Goal: Task Accomplishment & Management: Manage account settings

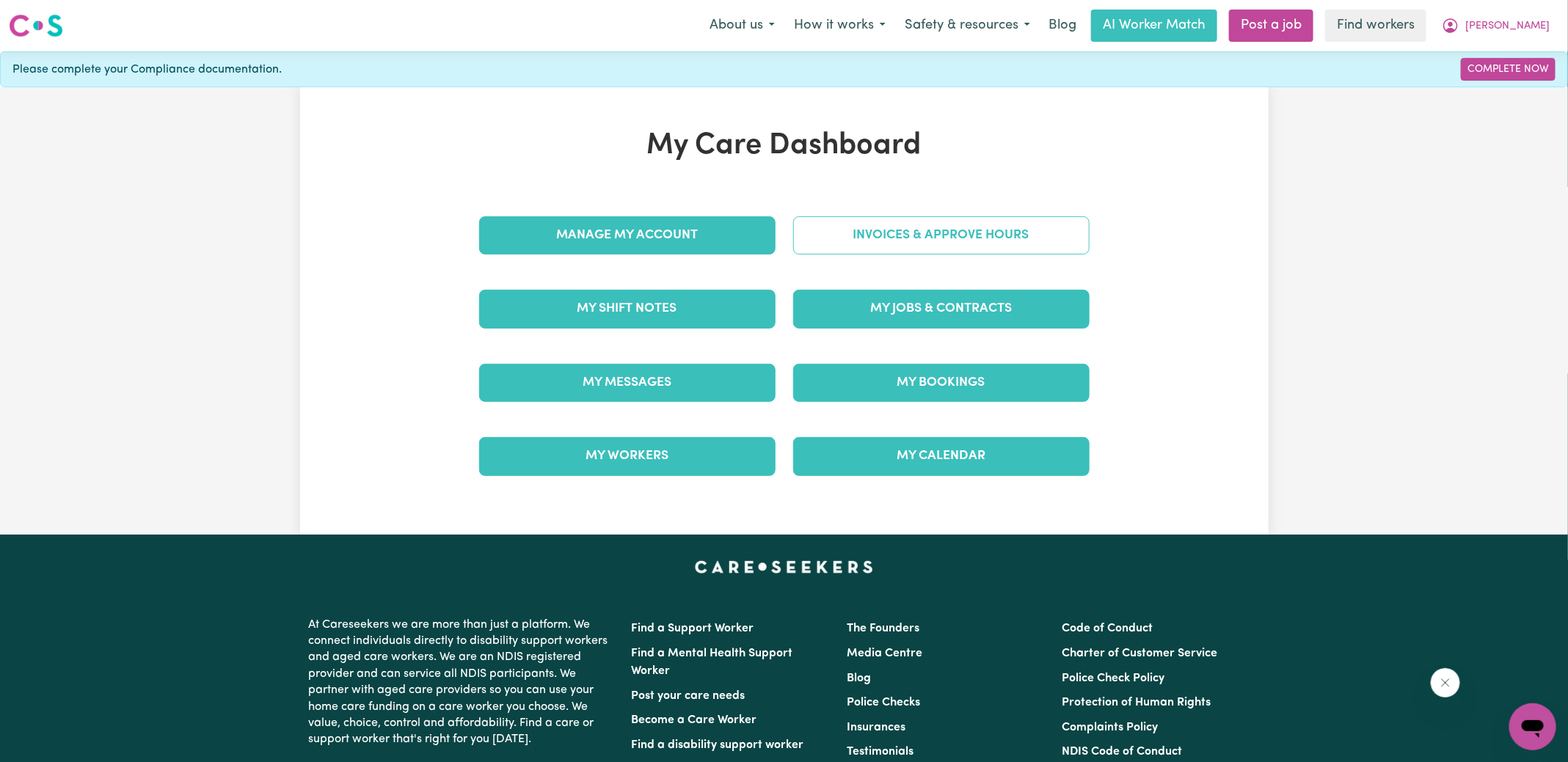
click at [881, 235] on link "Invoices & Approve Hours" at bounding box center [941, 236] width 297 height 38
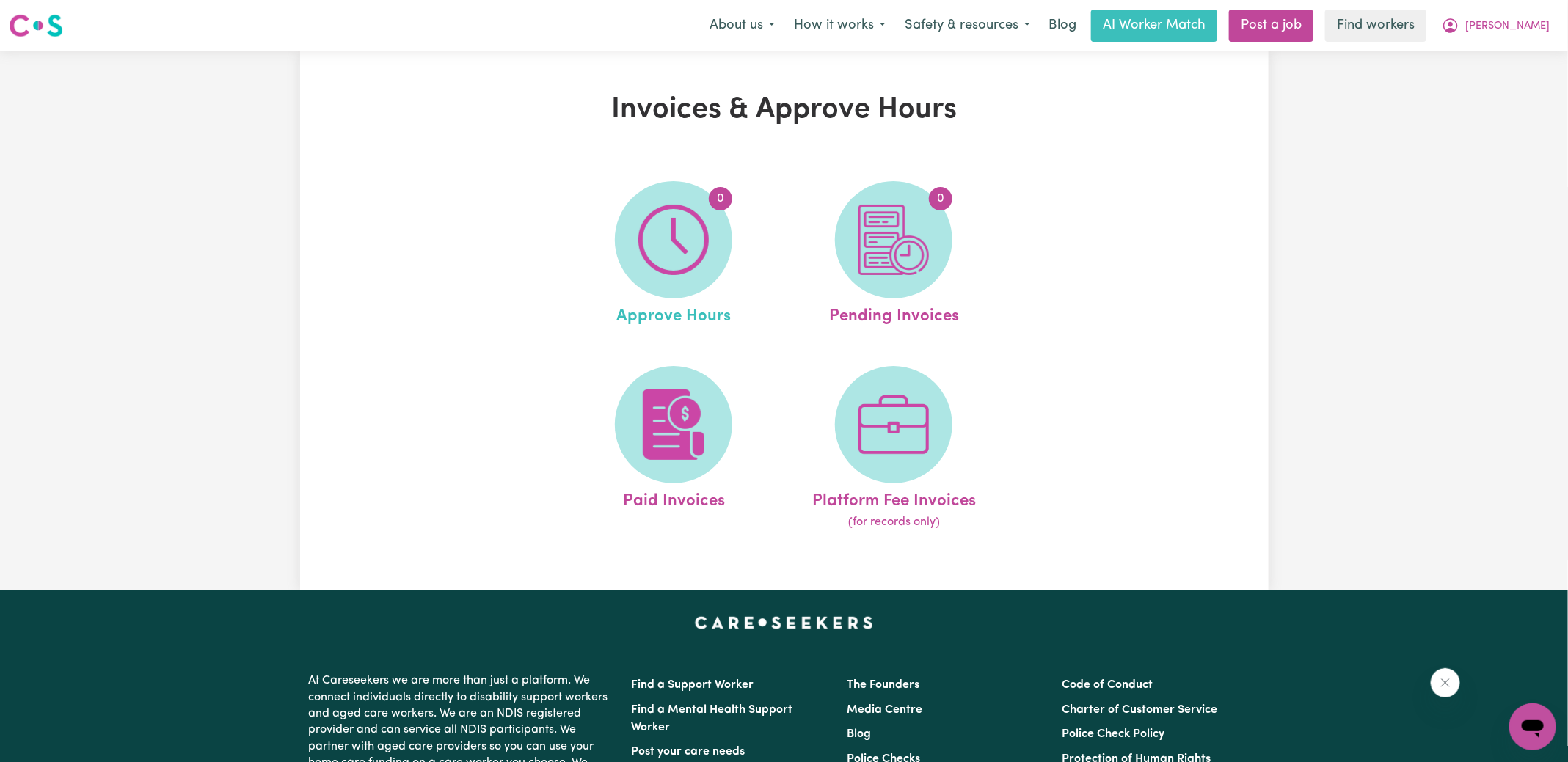
click at [733, 248] on link "0 Approve Hours" at bounding box center [673, 255] width 211 height 148
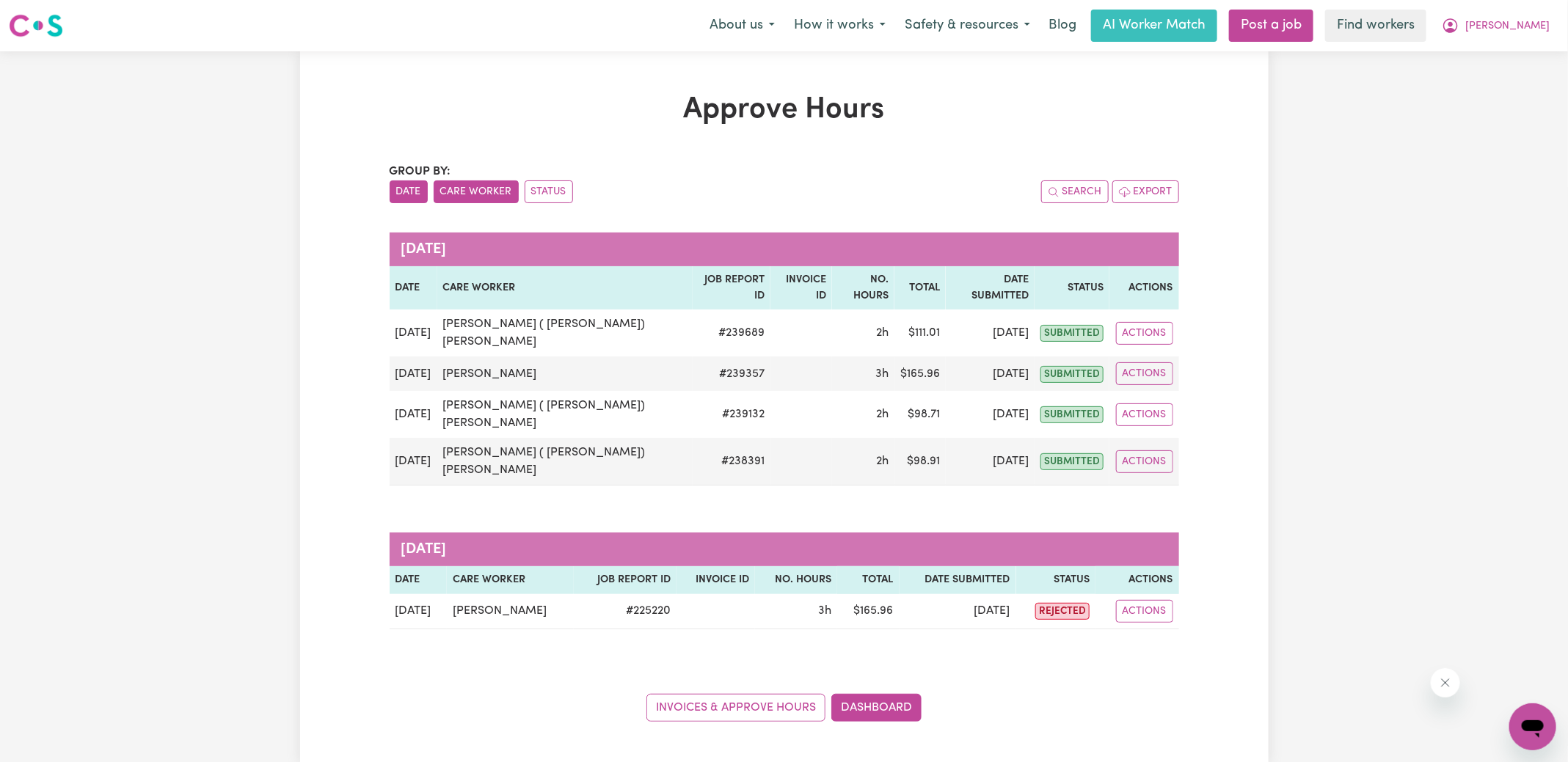
click at [486, 190] on button "Care Worker" at bounding box center [476, 191] width 85 height 23
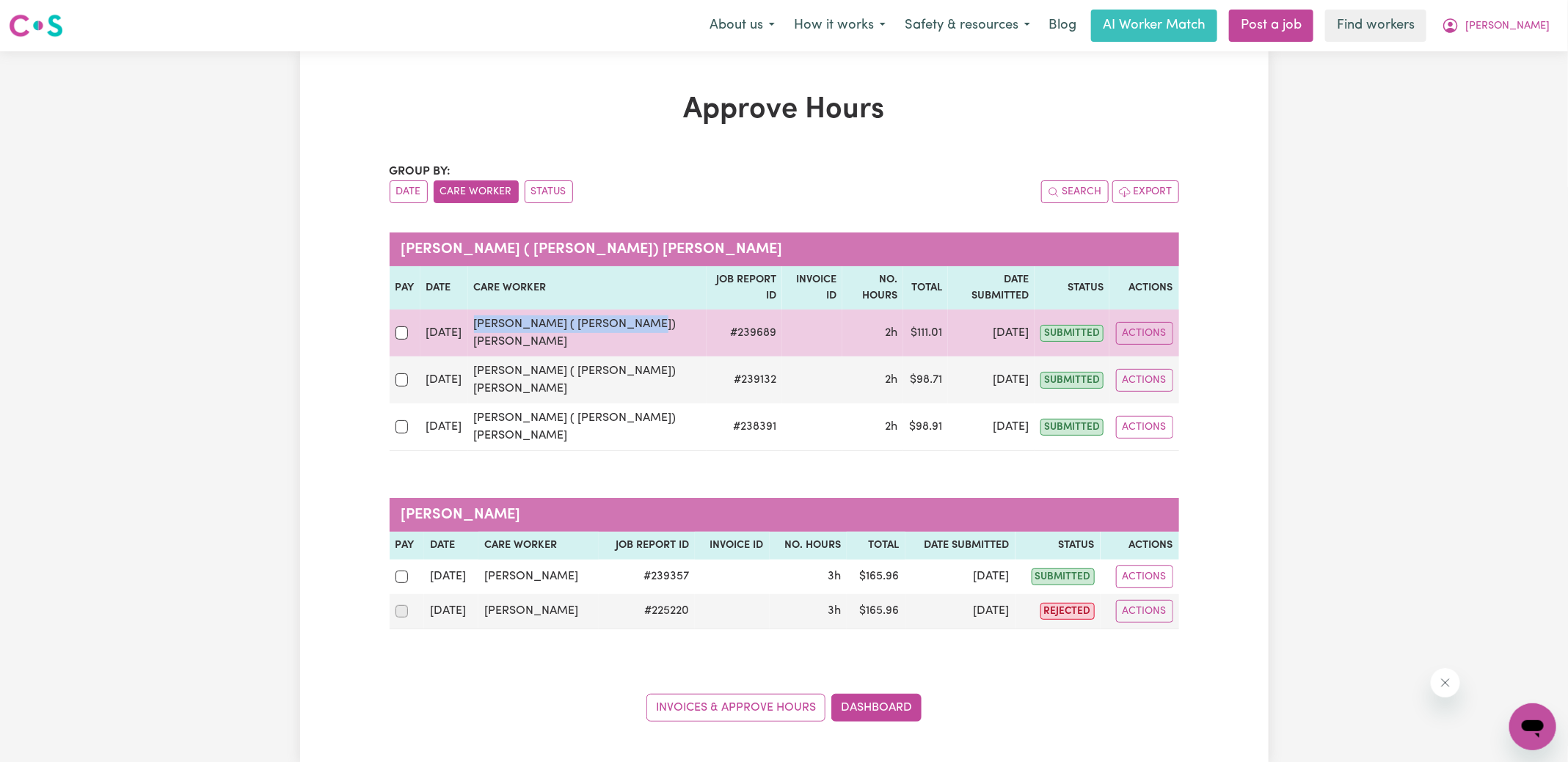
drag, startPoint x: 648, startPoint y: 315, endPoint x: 475, endPoint y: 316, distance: 173.0
click at [475, 316] on td "[PERSON_NAME] ( [PERSON_NAME]) [PERSON_NAME]" at bounding box center [587, 333] width 239 height 47
copy td "[PERSON_NAME] ( [PERSON_NAME]) [PERSON_NAME]"
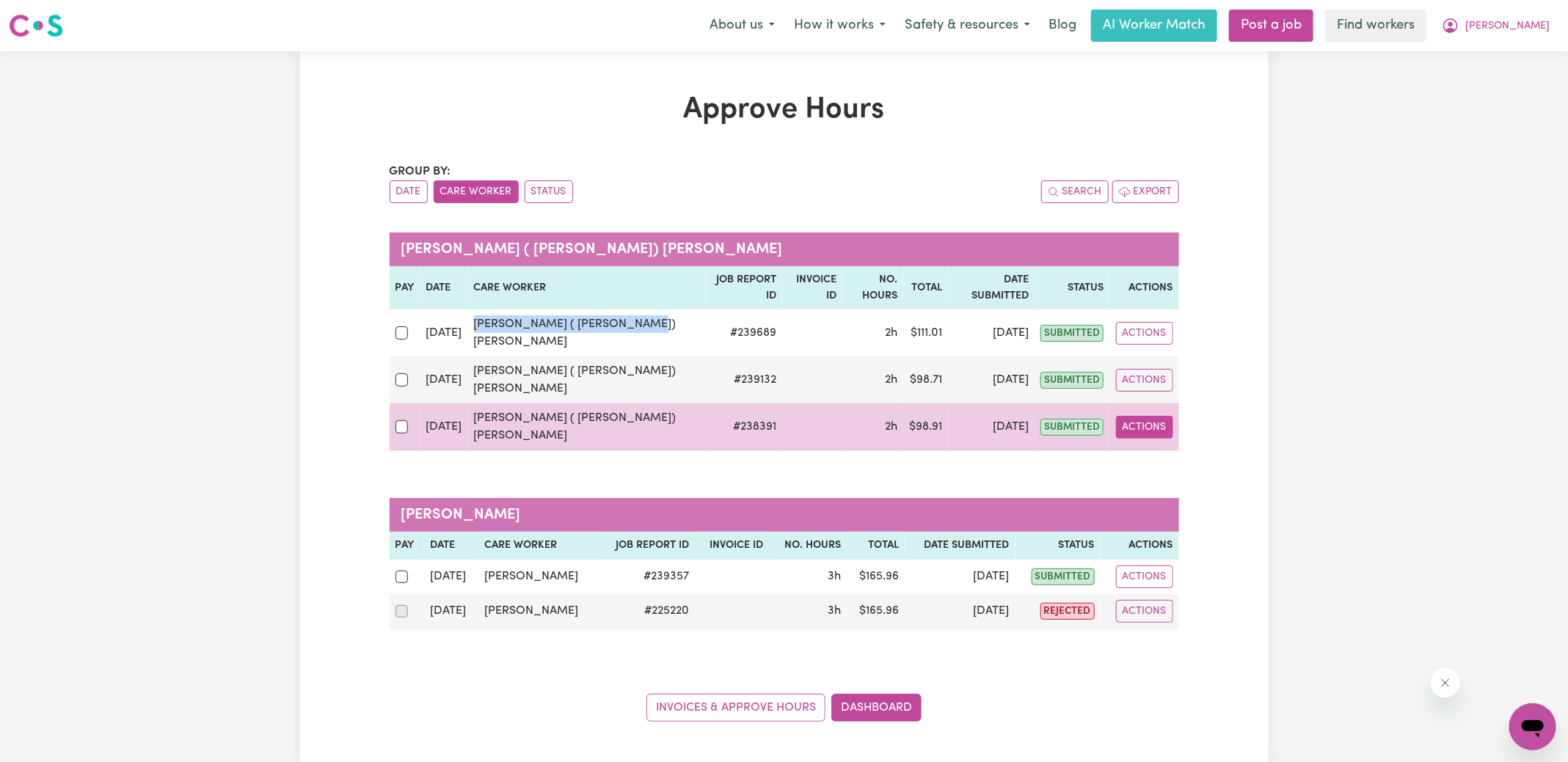
click at [1156, 416] on button "Actions" at bounding box center [1144, 427] width 57 height 23
click at [1158, 446] on link "View Job Report" at bounding box center [1182, 461] width 125 height 30
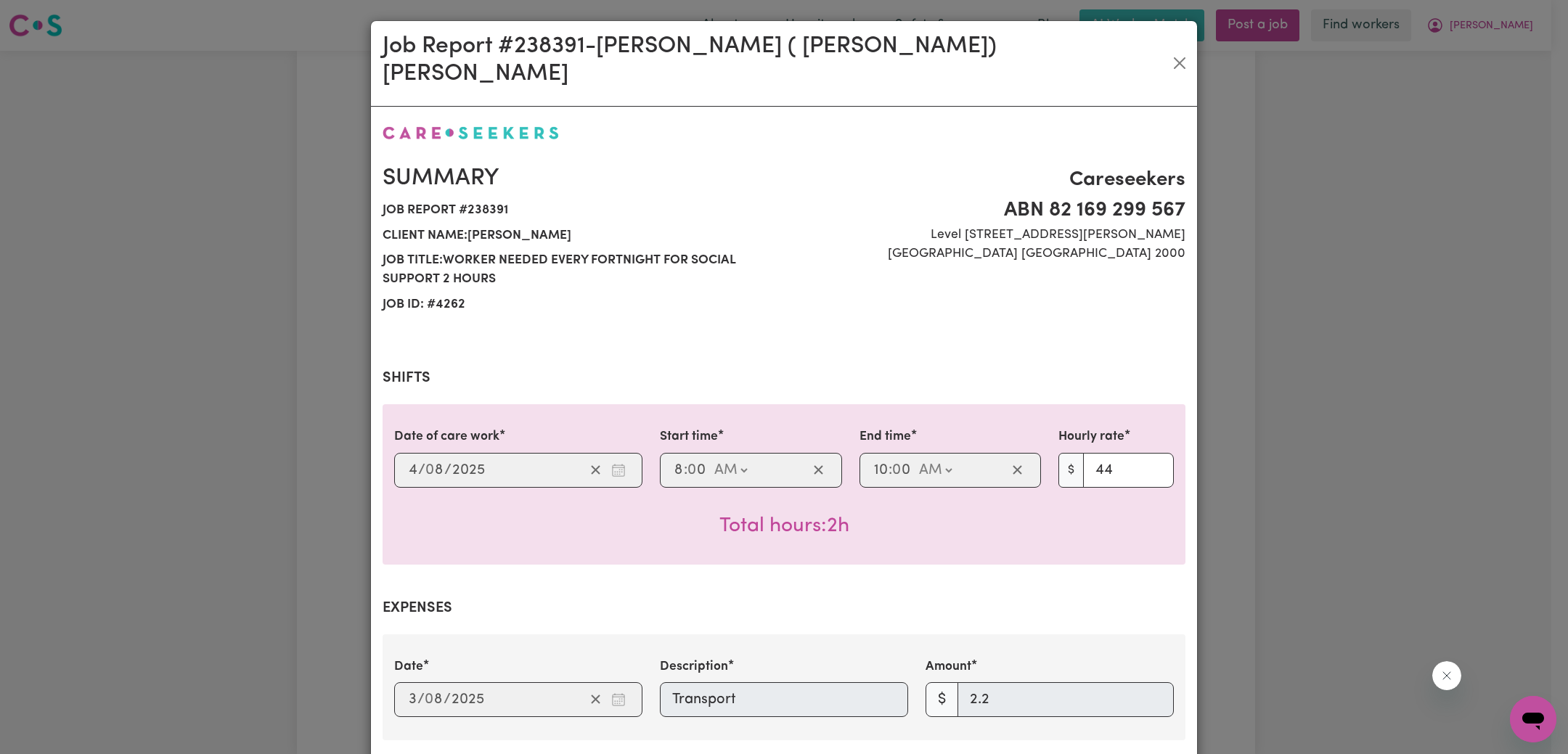
scroll to position [470, 0]
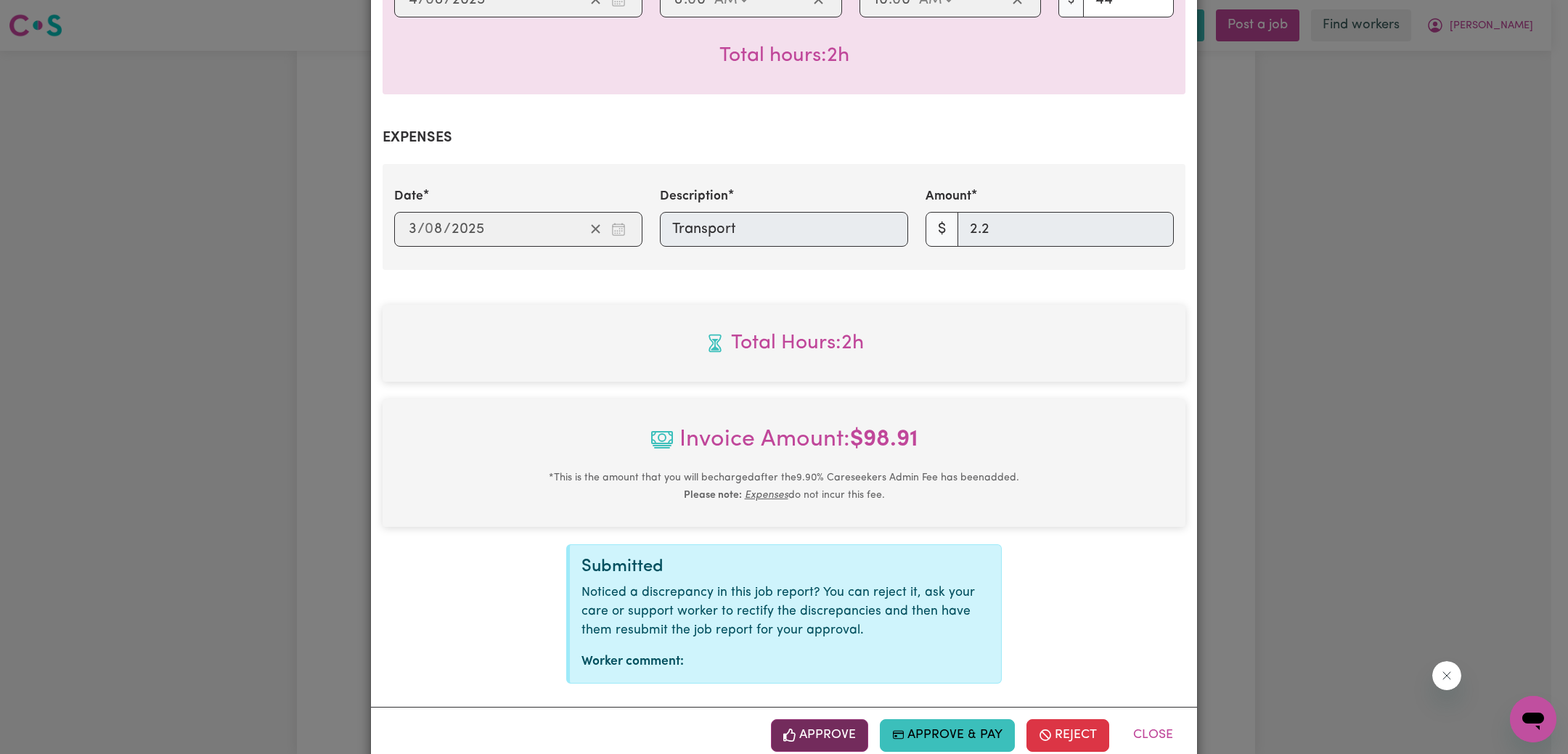
click at [809, 720] on button "Approve" at bounding box center [819, 735] width 97 height 32
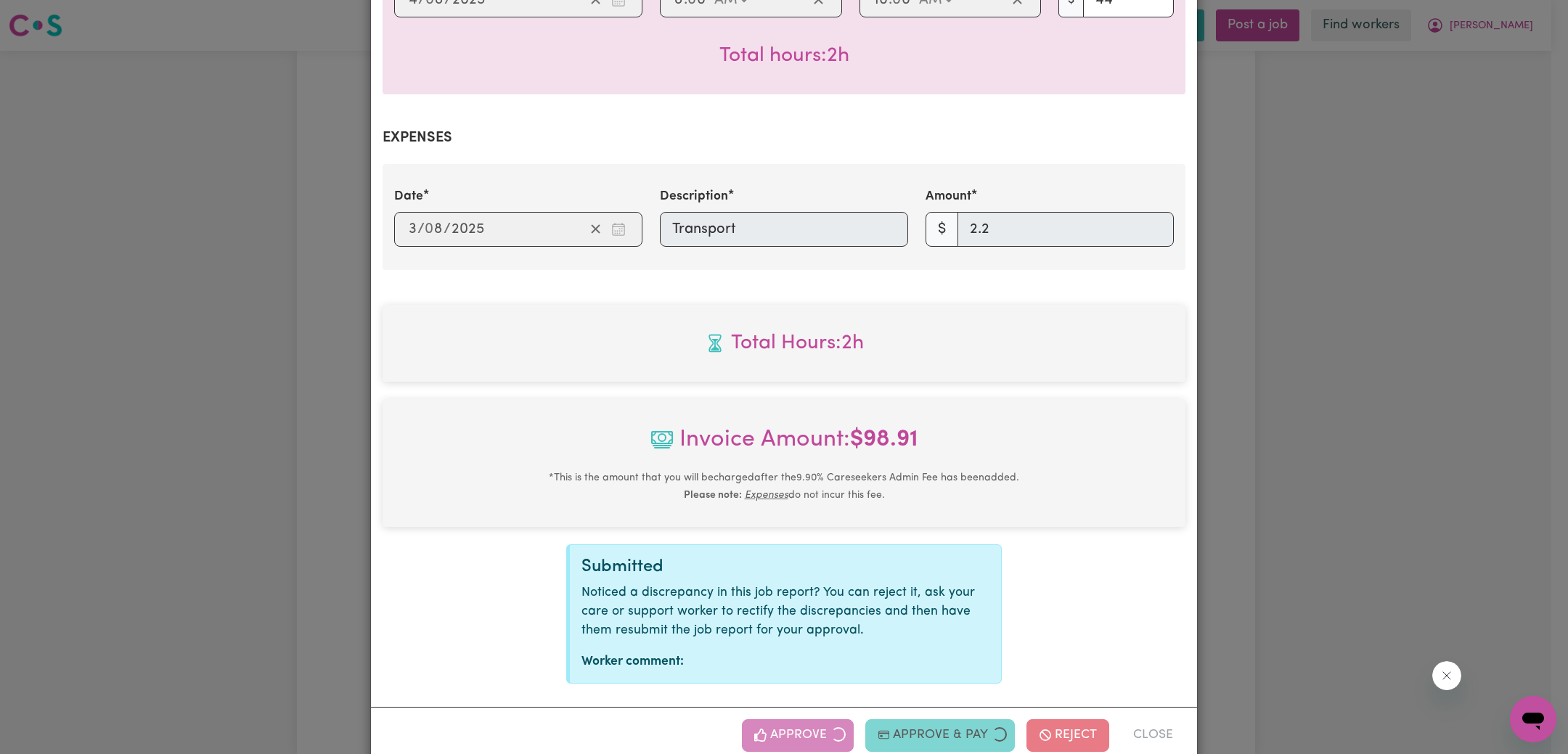
click at [1371, 279] on div "Job Report # 238391 - [PERSON_NAME] ( [PERSON_NAME]) [PERSON_NAME] Summary Job …" at bounding box center [784, 377] width 1568 height 754
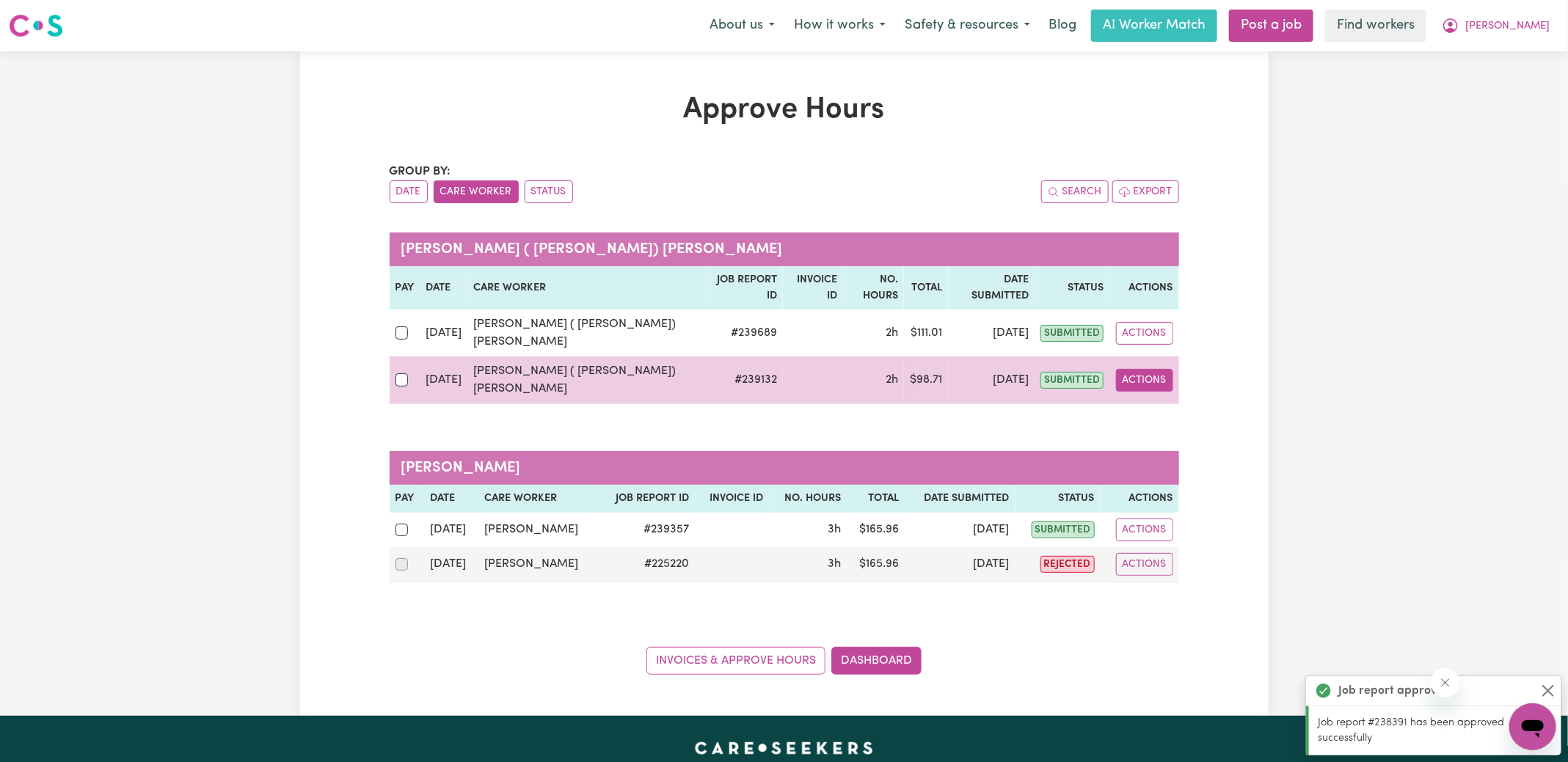
click at [1149, 369] on button "Actions" at bounding box center [1144, 380] width 57 height 23
click at [1170, 399] on link "View Job Report" at bounding box center [1182, 414] width 125 height 30
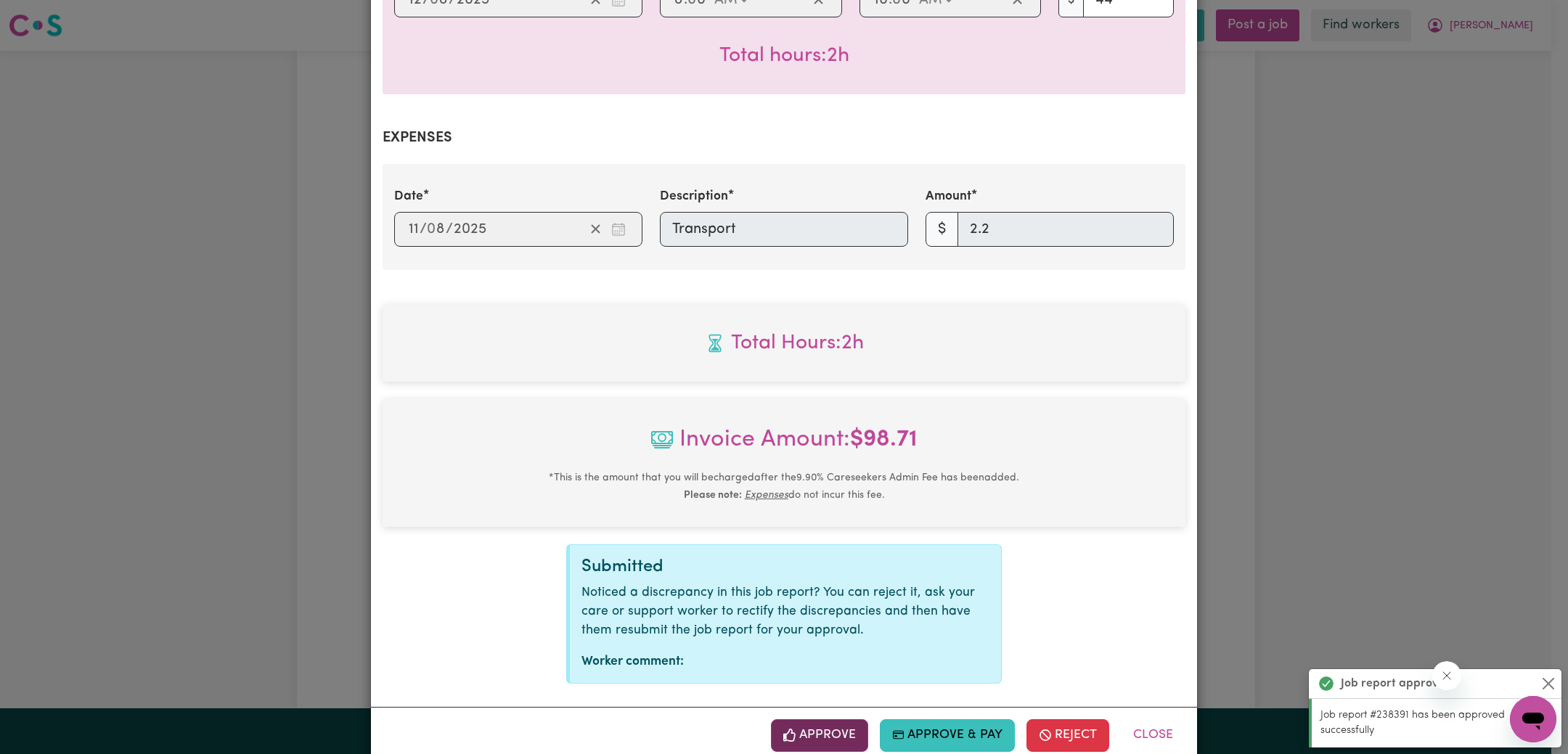
click at [827, 720] on button "Approve" at bounding box center [819, 735] width 97 height 32
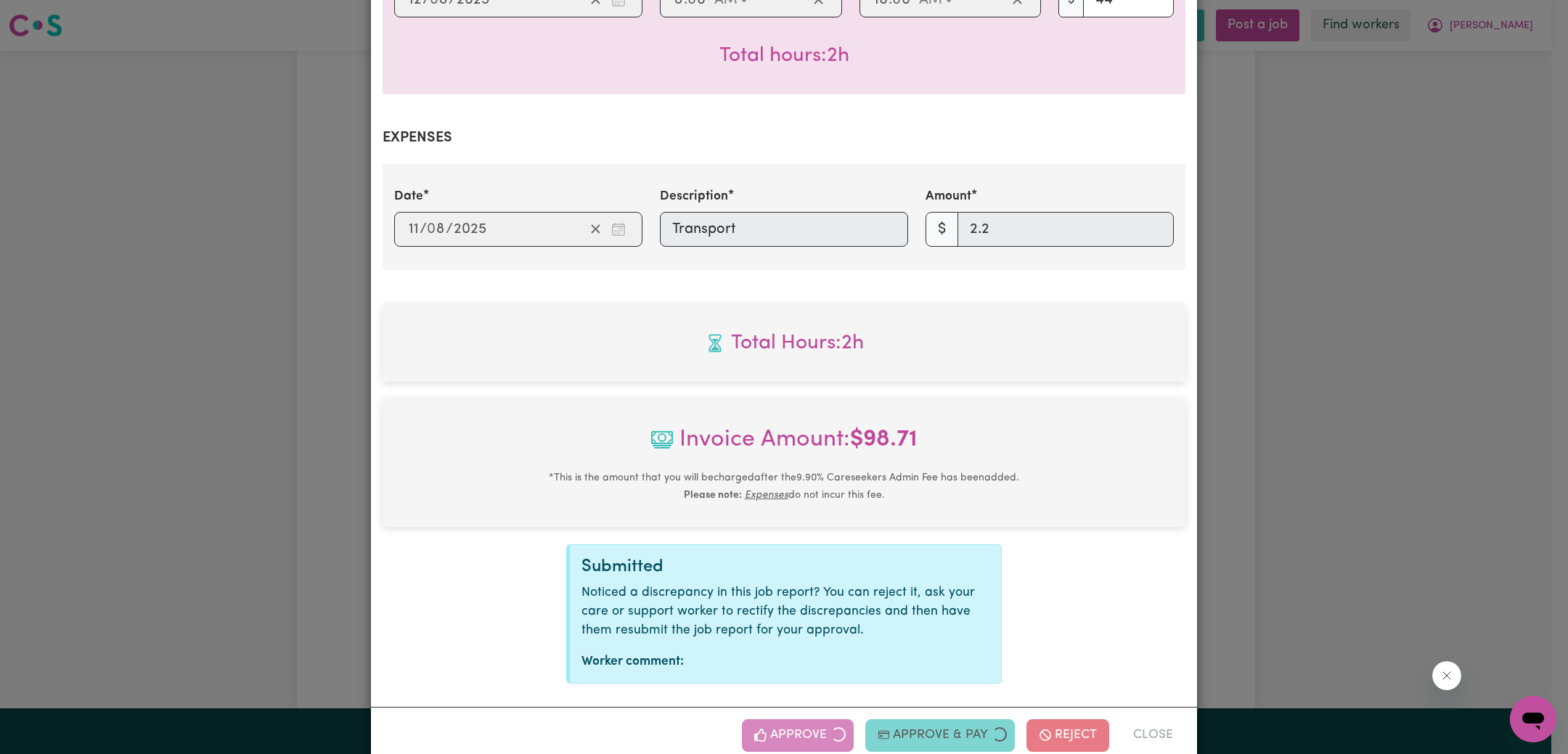
click at [1320, 452] on div "Job Report # 239132 - [PERSON_NAME] ( [PERSON_NAME]) [PERSON_NAME] Summary Job …" at bounding box center [784, 377] width 1568 height 754
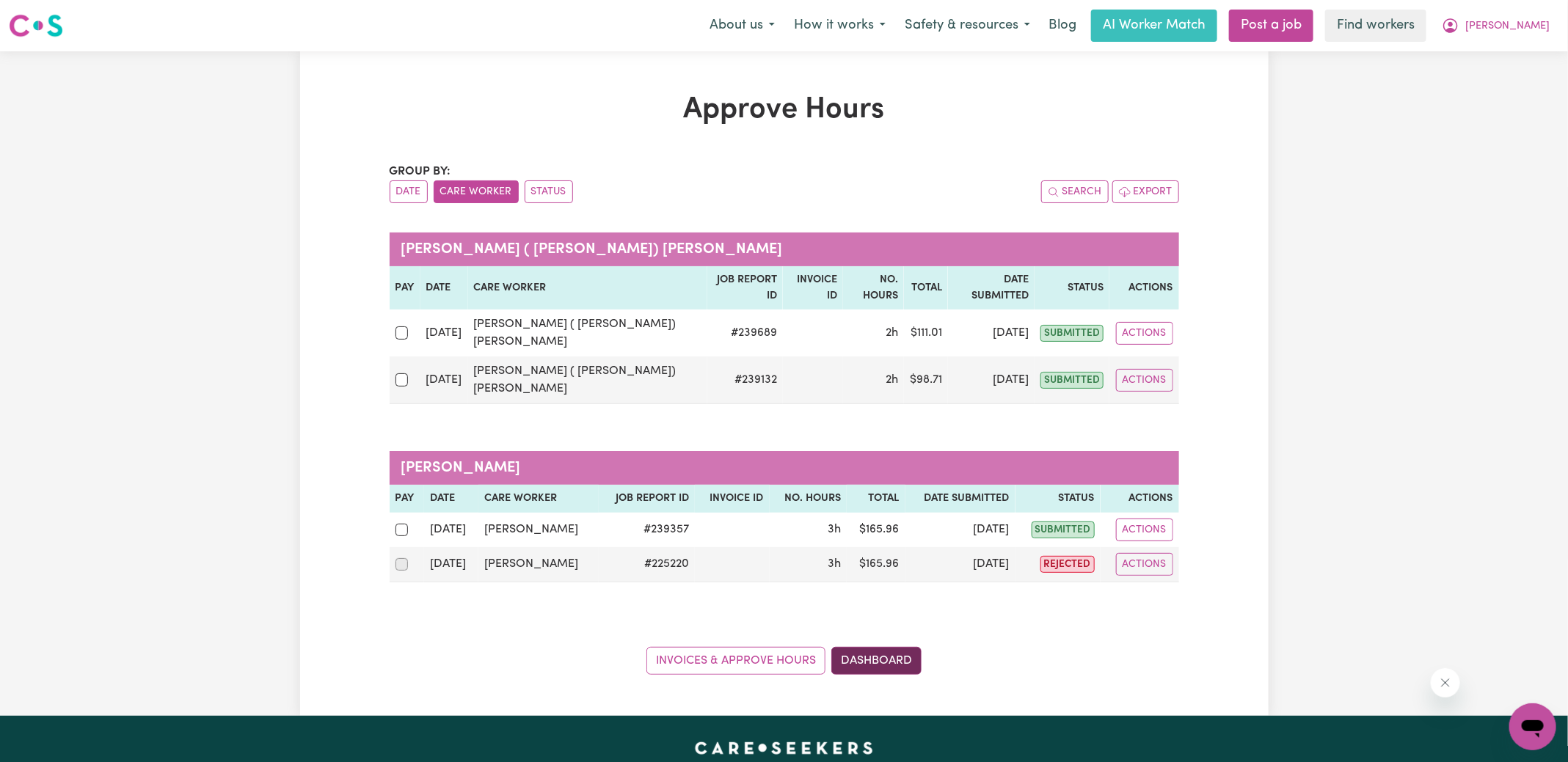
click at [881, 647] on link "Dashboard" at bounding box center [876, 661] width 90 height 28
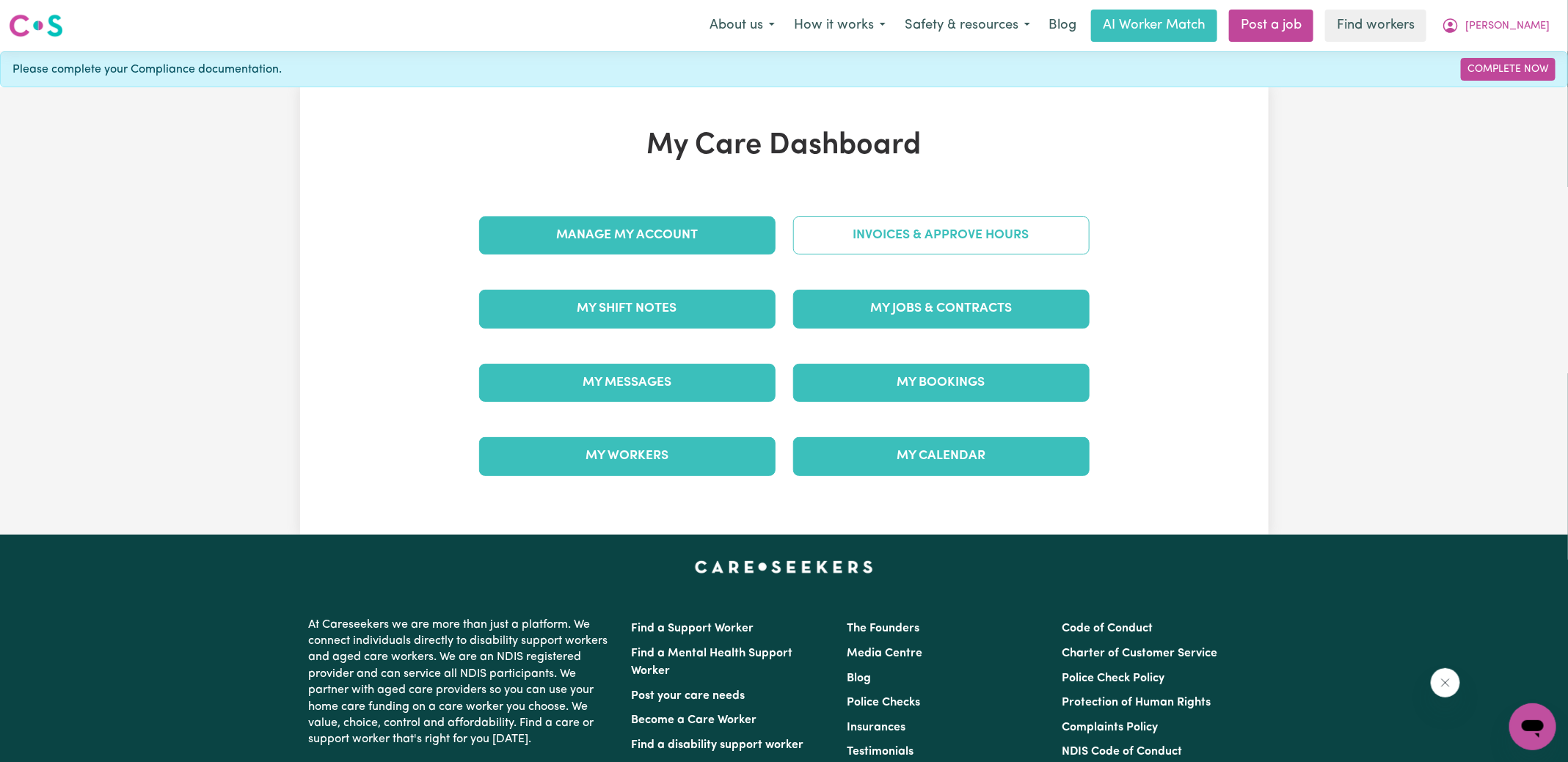
click at [890, 232] on link "Invoices & Approve Hours" at bounding box center [941, 236] width 297 height 38
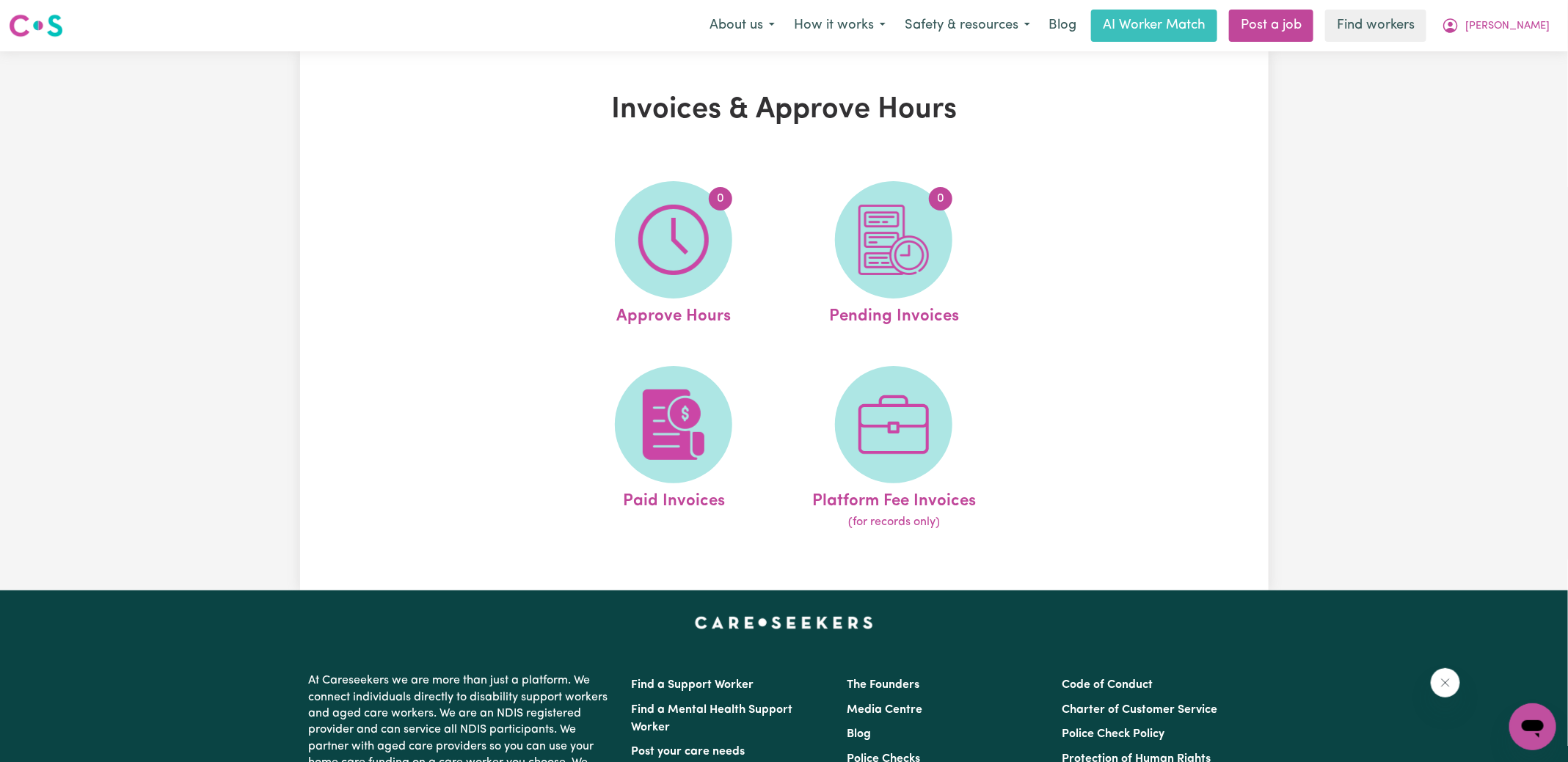
click at [890, 232] on img at bounding box center [894, 239] width 70 height 70
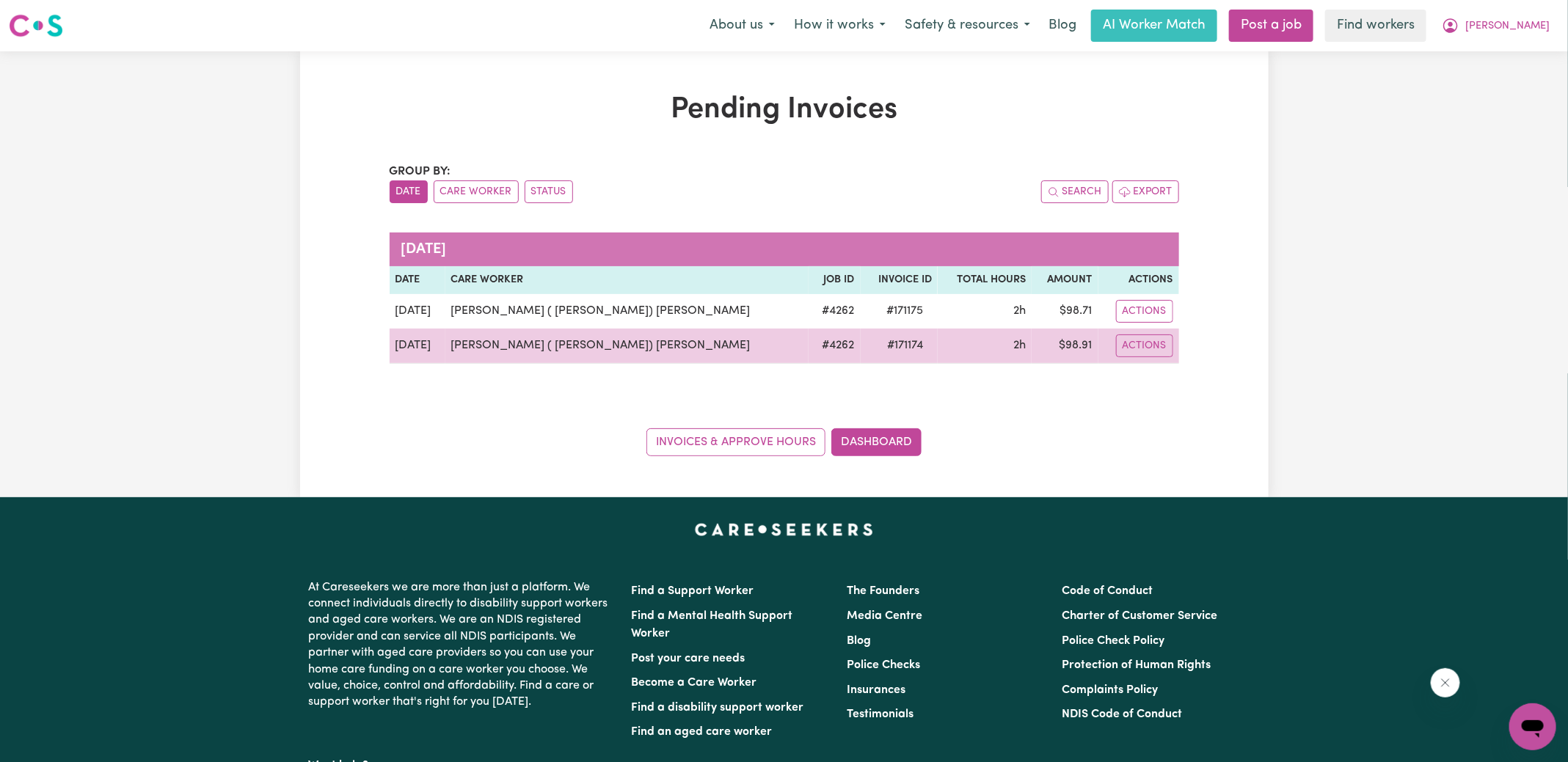
click at [878, 346] on span "# 171174" at bounding box center [905, 345] width 54 height 17
copy span "171174"
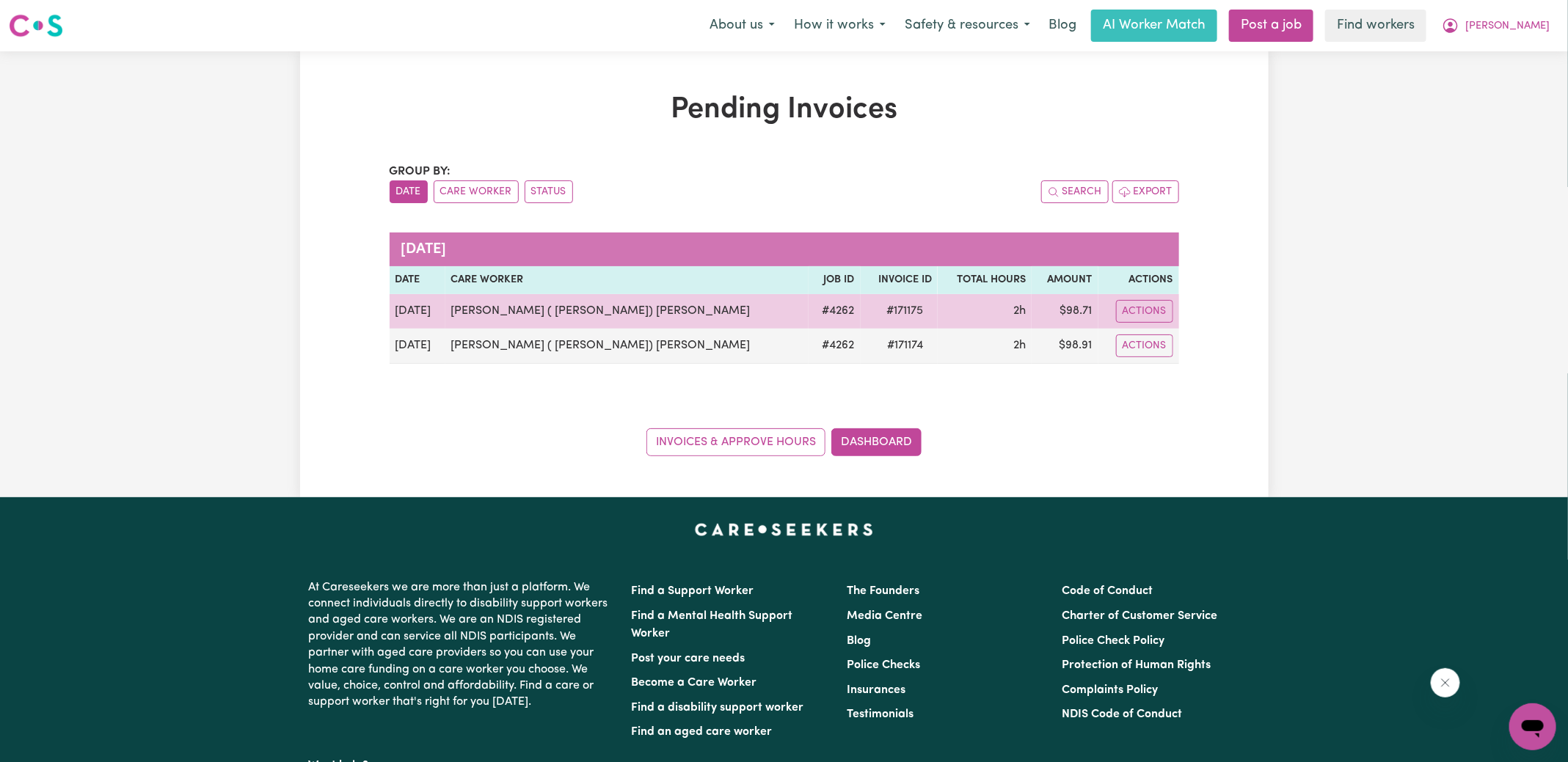
click at [877, 309] on span "# 171175" at bounding box center [904, 311] width 54 height 17
copy span "171175"
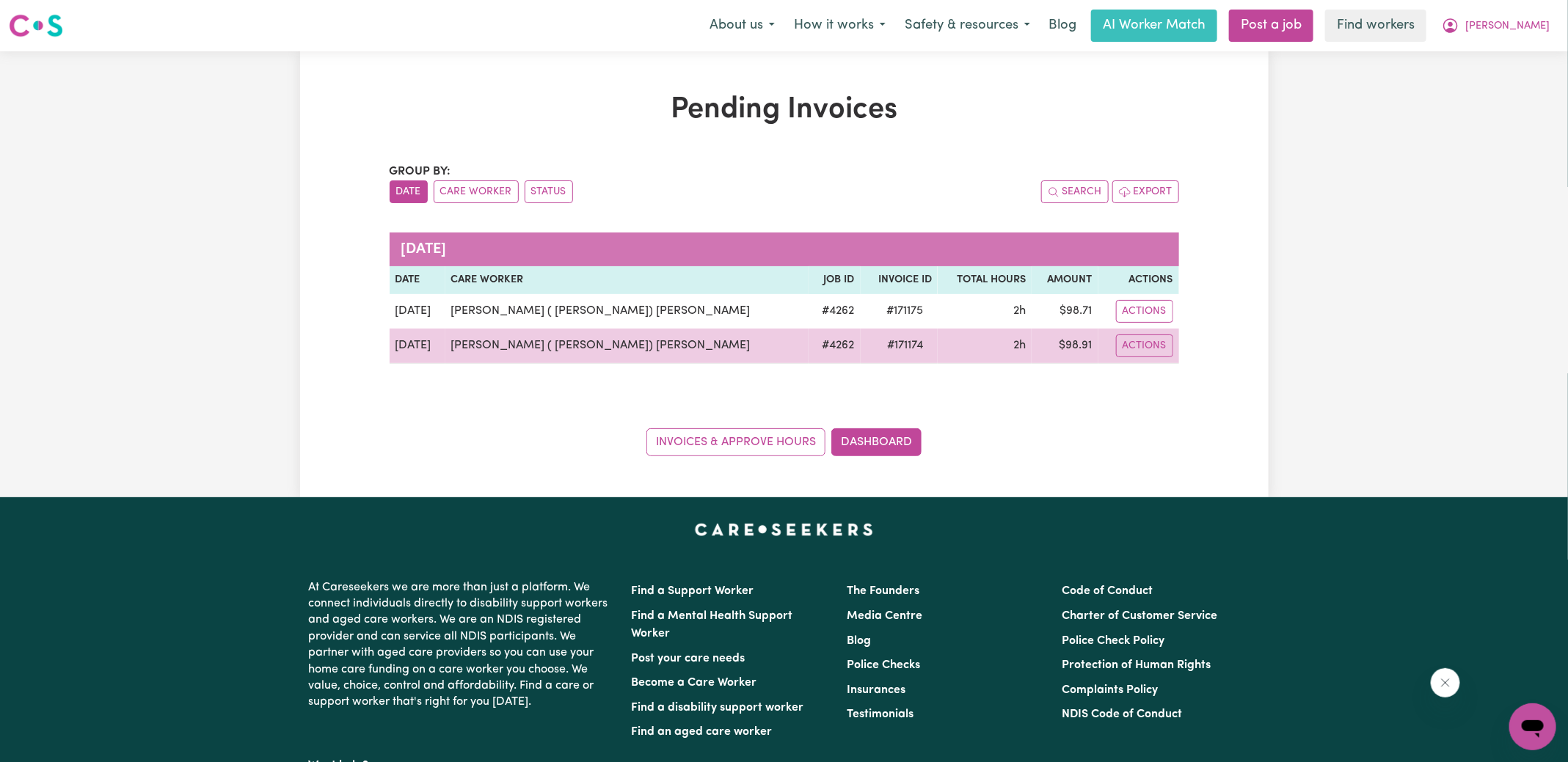
click at [1064, 344] on td "$ 98.91" at bounding box center [1064, 346] width 66 height 35
copy td "98.91"
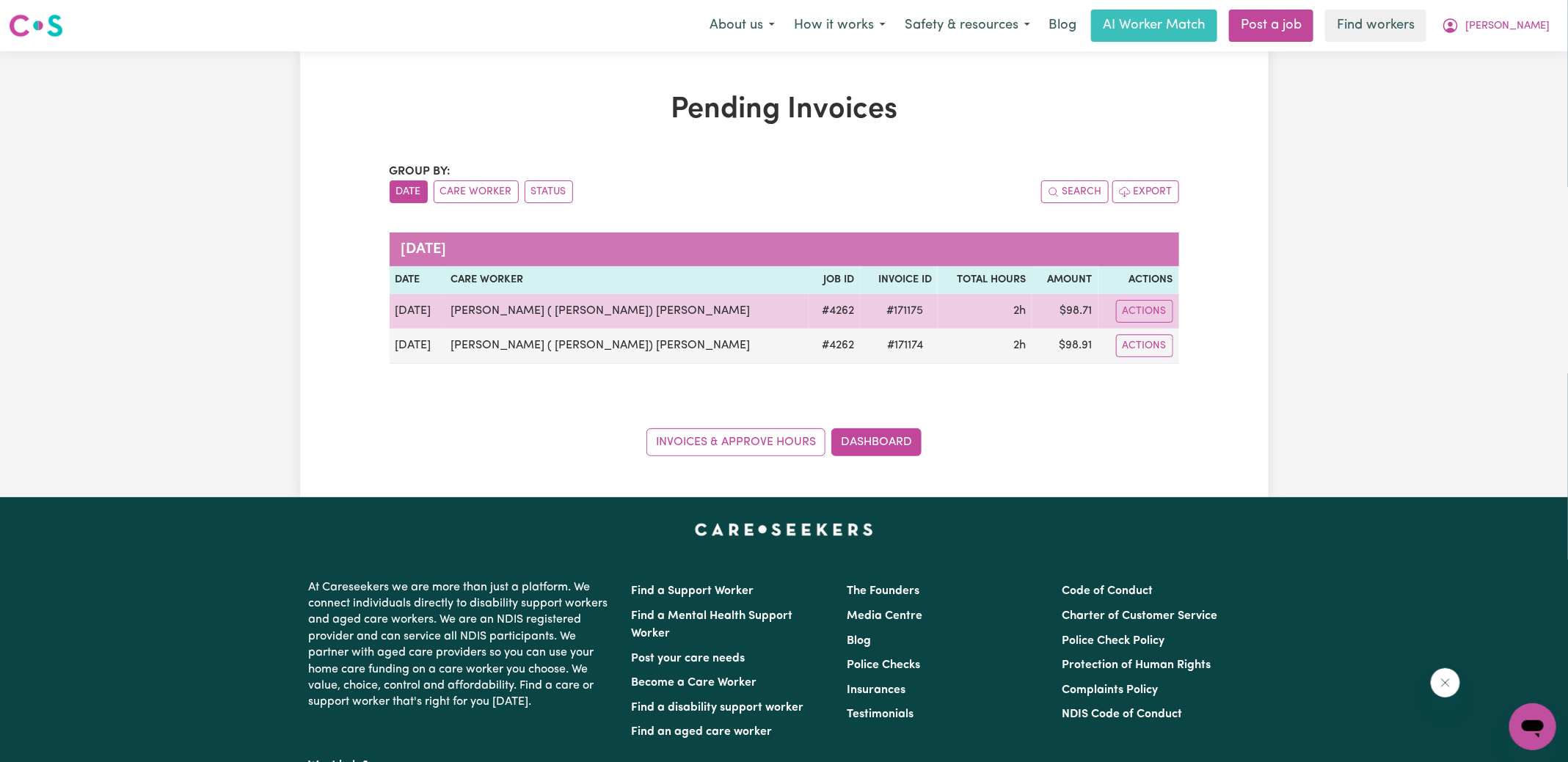
click at [1056, 304] on td "$ 98.71" at bounding box center [1064, 311] width 66 height 35
copy td "98.71"
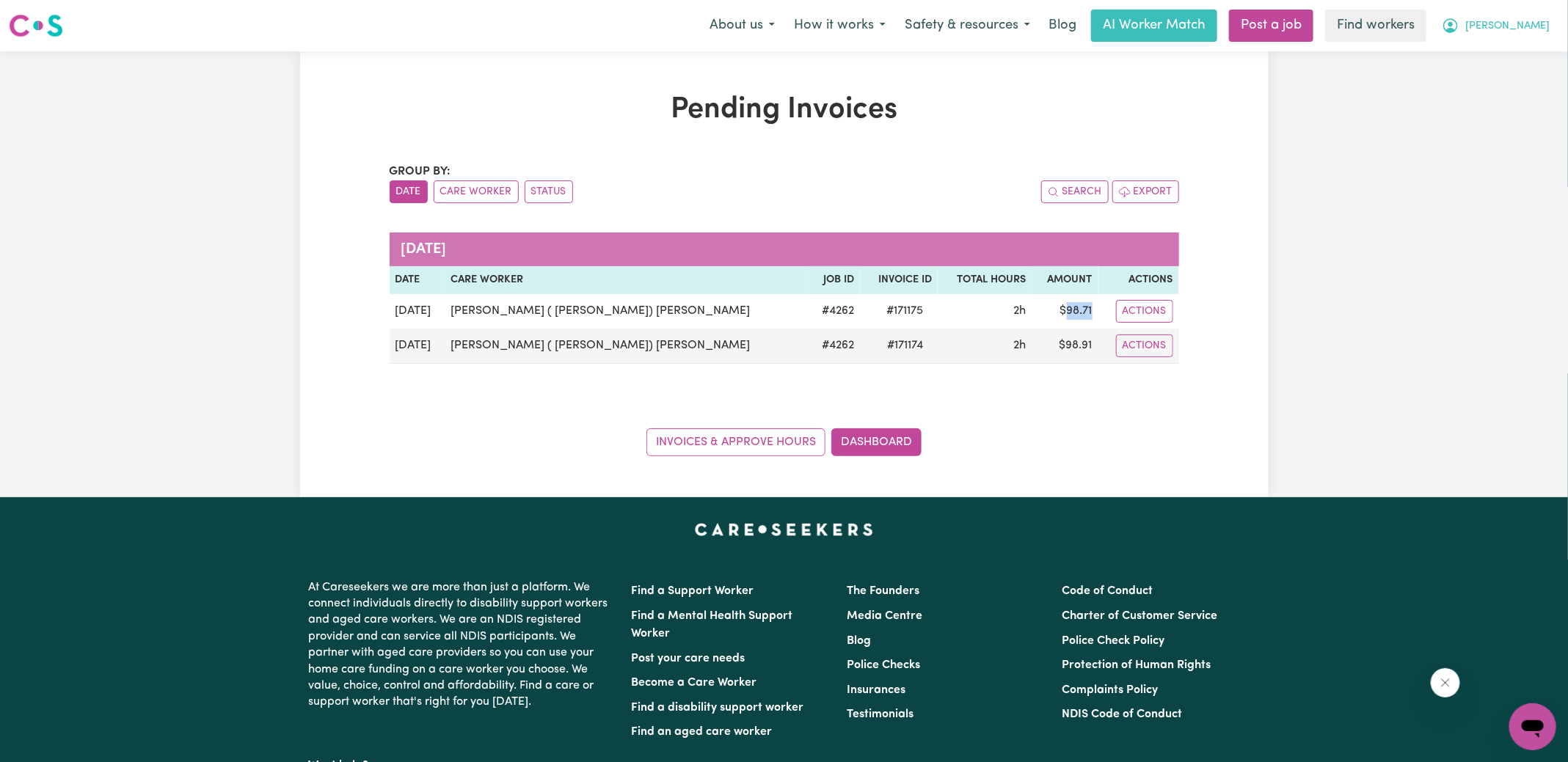
click at [1509, 30] on span "[PERSON_NAME]" at bounding box center [1507, 26] width 84 height 17
click at [1498, 85] on link "Logout" at bounding box center [1500, 84] width 116 height 28
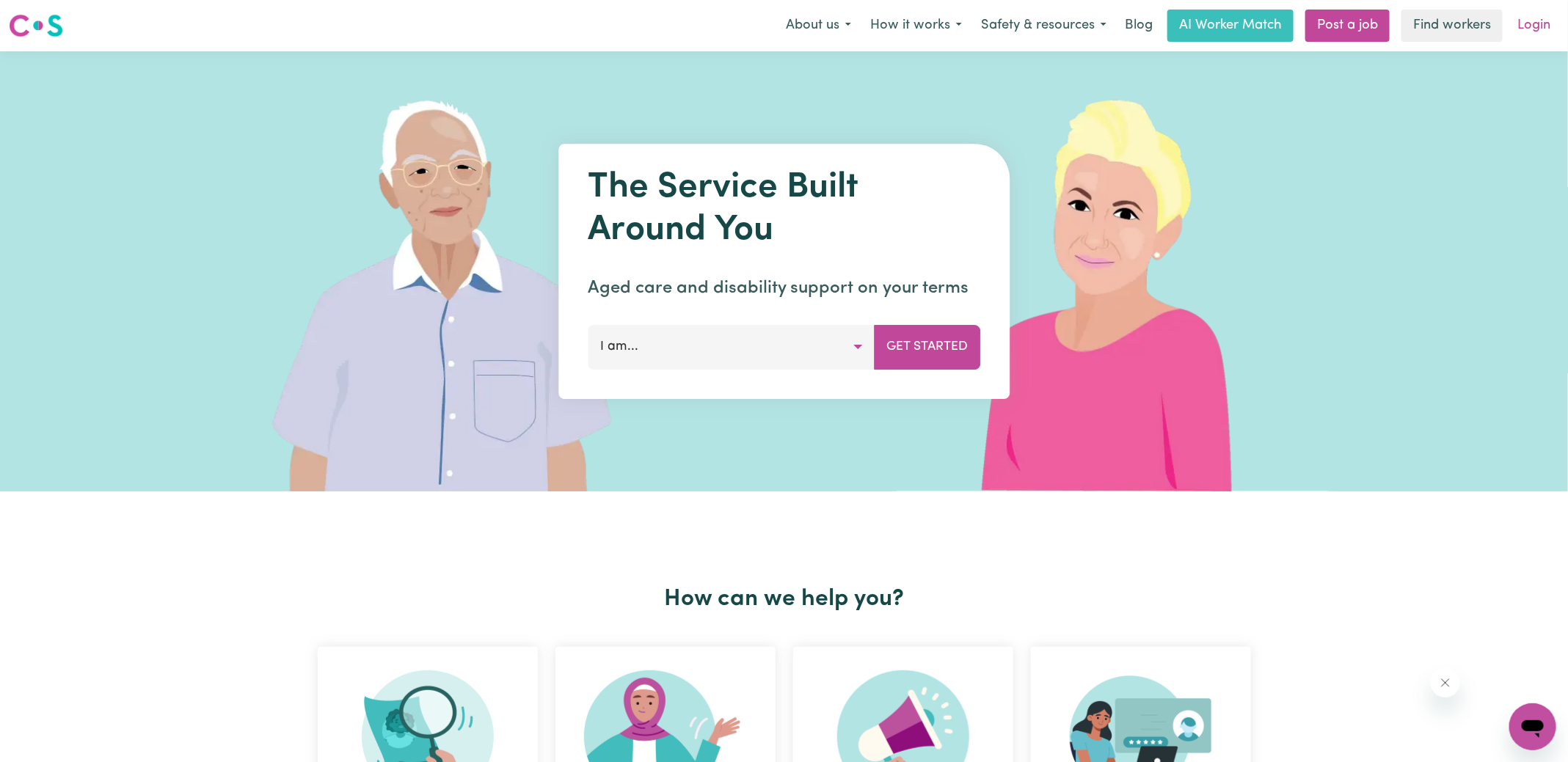
click at [1538, 24] on link "Login" at bounding box center [1534, 25] width 50 height 32
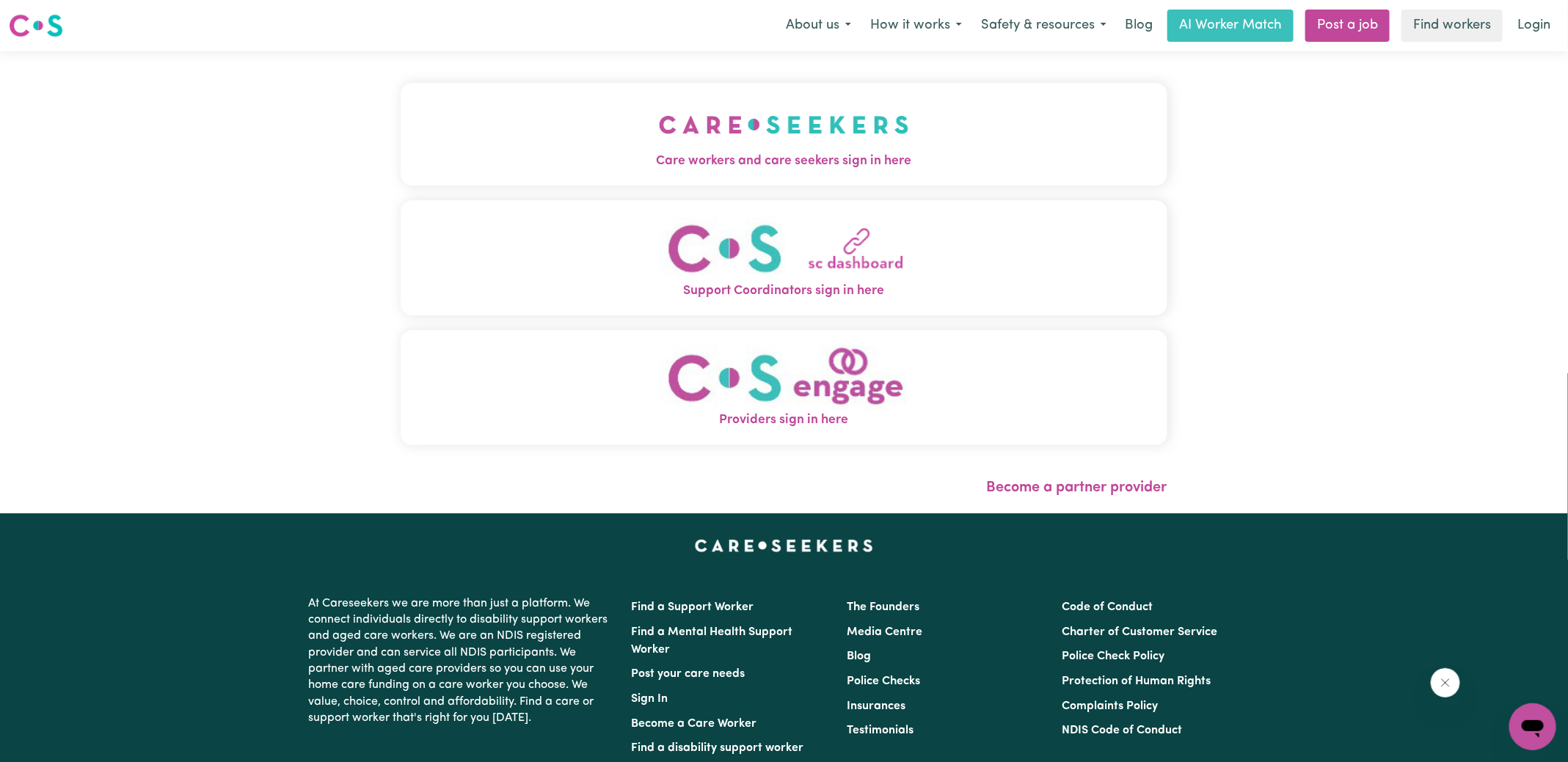
click at [604, 159] on span "Care workers and care seekers sign in here" at bounding box center [783, 162] width 767 height 19
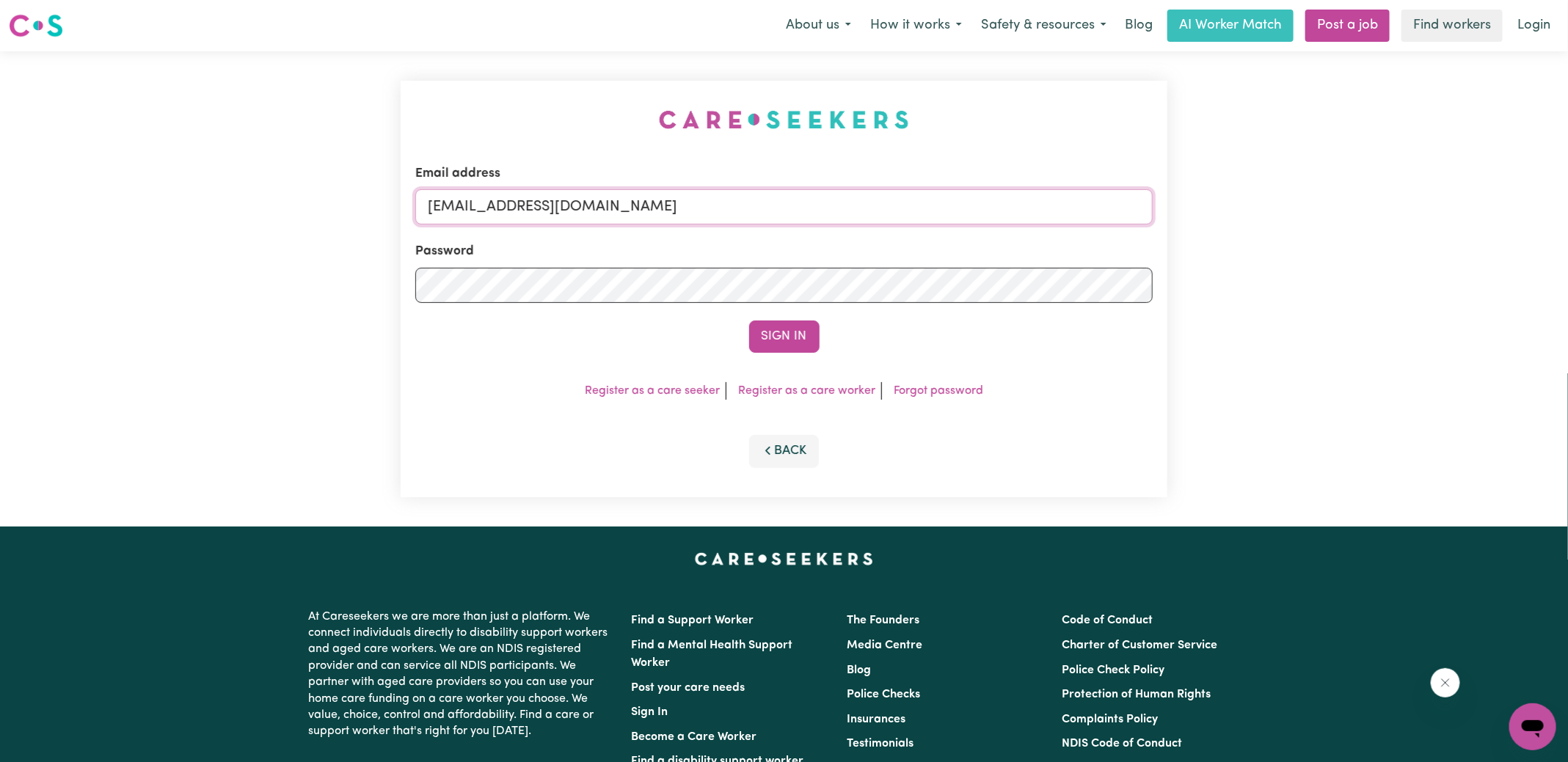
drag, startPoint x: 503, startPoint y: 205, endPoint x: 1141, endPoint y: 215, distance: 638.1
click at [1141, 217] on input "[EMAIL_ADDRESS][DOMAIN_NAME]" at bounding box center [783, 207] width 737 height 35
type input "[EMAIL_ADDRESS][DOMAIN_NAME]"
click at [749, 320] on button "Sign In" at bounding box center [784, 336] width 70 height 32
